Goal: Transaction & Acquisition: Book appointment/travel/reservation

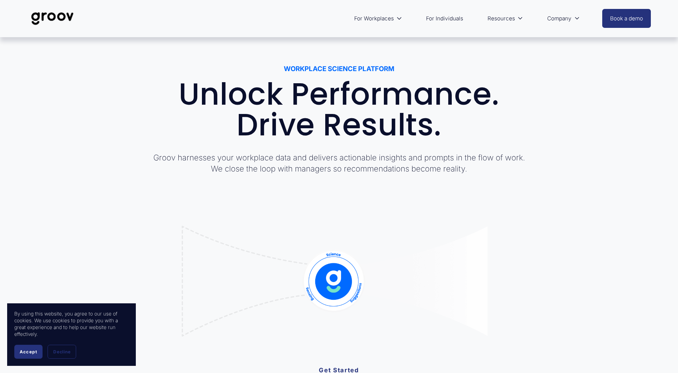
click at [21, 354] on span "Accept" at bounding box center [29, 351] width 18 height 5
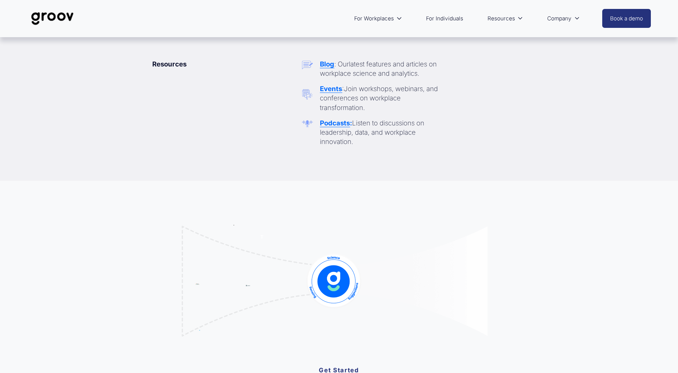
click at [336, 92] on strong "Events" at bounding box center [331, 89] width 22 height 8
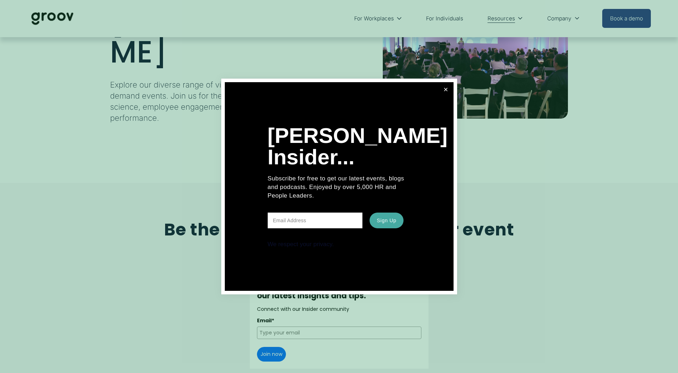
scroll to position [107, 0]
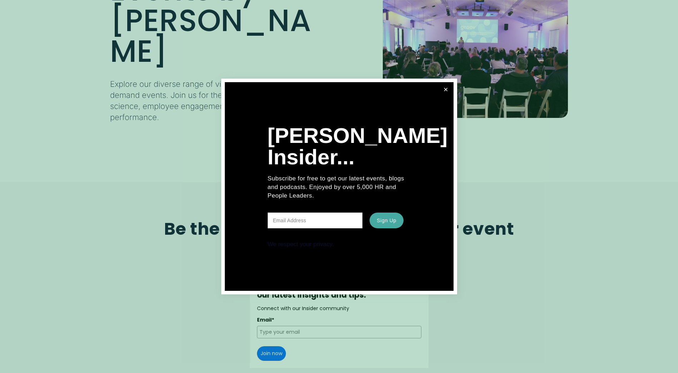
click at [340, 220] on input "text" at bounding box center [315, 221] width 95 height 16
type input "mariac@financenow.co.nz"
click at [394, 217] on button "Sign Up" at bounding box center [387, 221] width 34 height 16
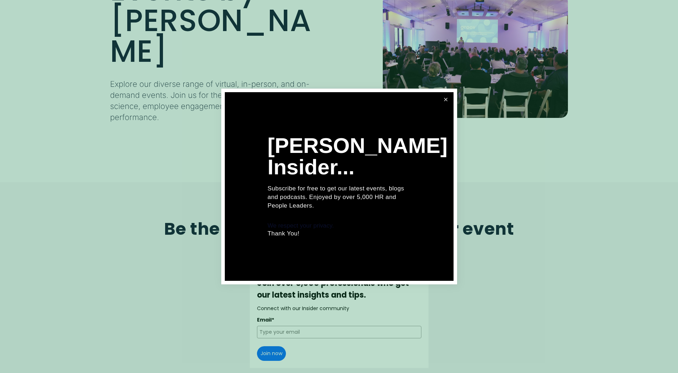
click at [445, 100] on link "Close" at bounding box center [445, 99] width 13 height 13
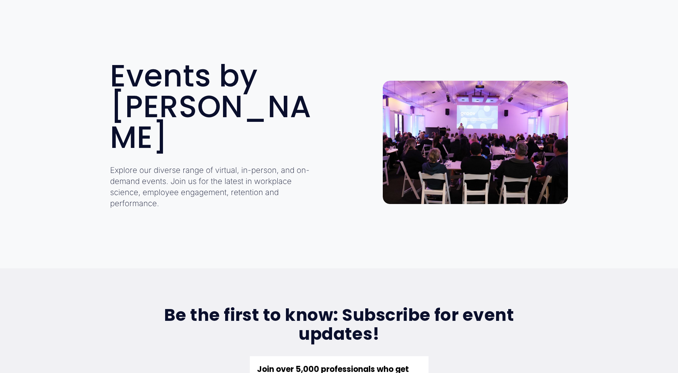
scroll to position [0, 0]
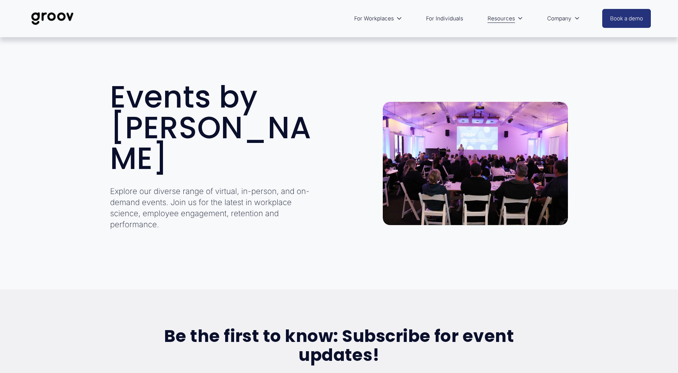
click at [0, 0] on span "Services" at bounding box center [0, 0] width 0 height 0
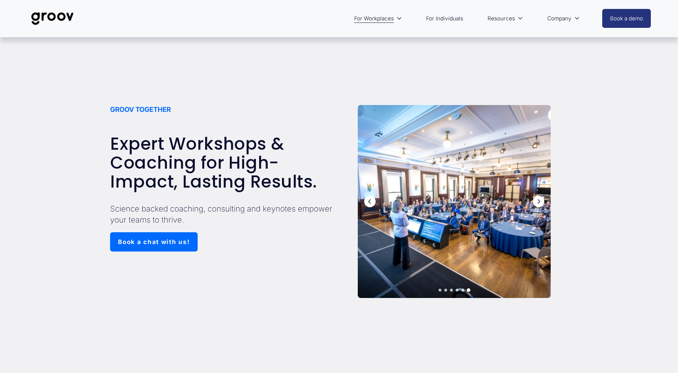
click at [538, 209] on div at bounding box center [454, 201] width 193 height 193
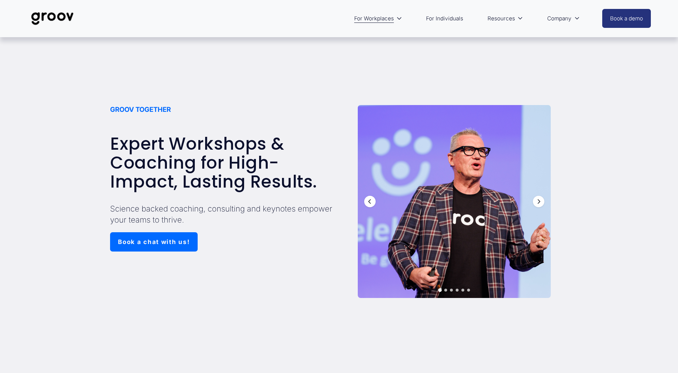
click at [170, 234] on link "Book a chat with us!" at bounding box center [154, 241] width 88 height 19
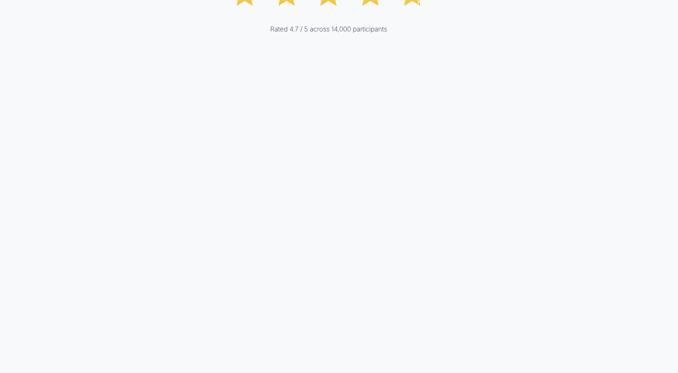
scroll to position [4065, 0]
